Goal: Task Accomplishment & Management: Use online tool/utility

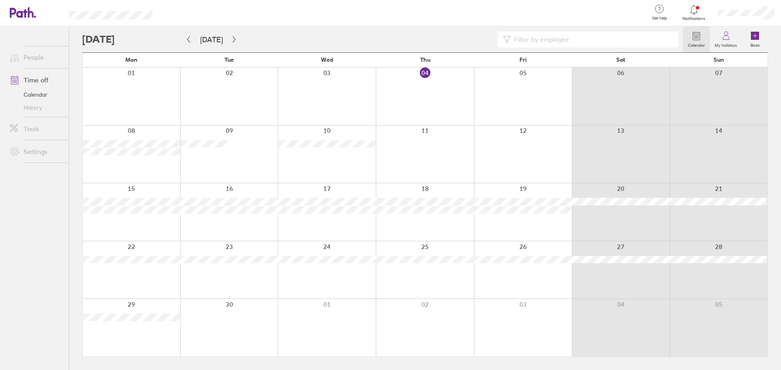
click at [31, 149] on link "Settings" at bounding box center [35, 152] width 65 height 16
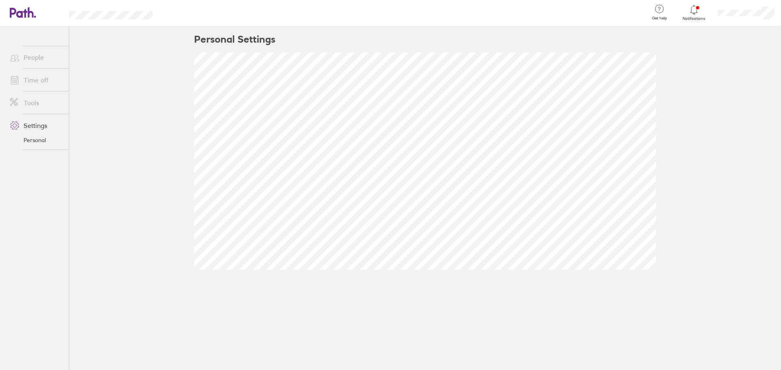
click at [34, 143] on link "Personal" at bounding box center [35, 140] width 65 height 13
click at [34, 105] on link "Tools" at bounding box center [35, 103] width 65 height 16
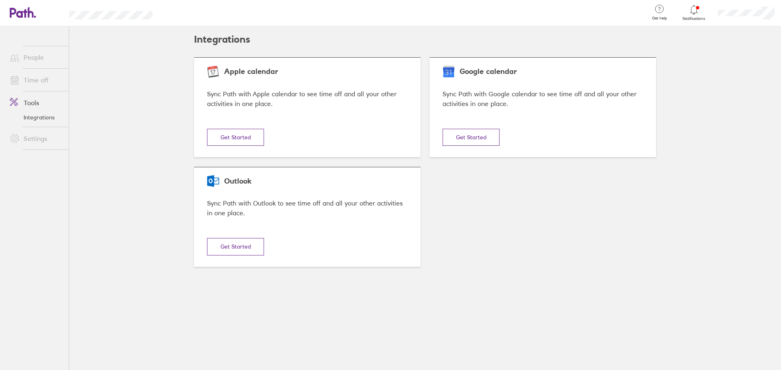
click at [230, 244] on button "Get Started" at bounding box center [235, 246] width 57 height 17
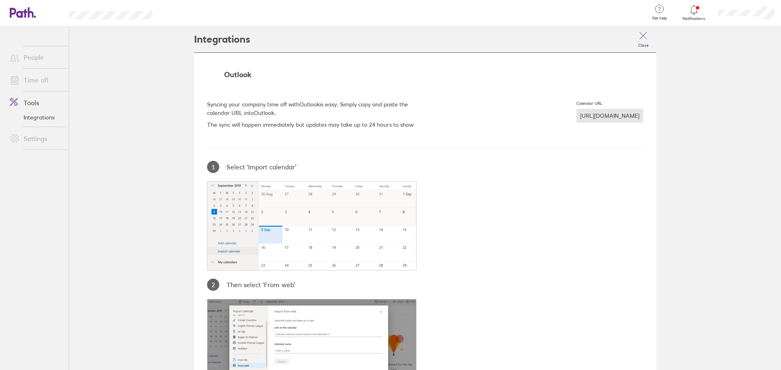
click at [576, 114] on div "https://hrapi.path.co.uk/public/calendar/d10d807b/d7a6a69e" at bounding box center [609, 116] width 67 height 14
